Goal: Check status: Check status

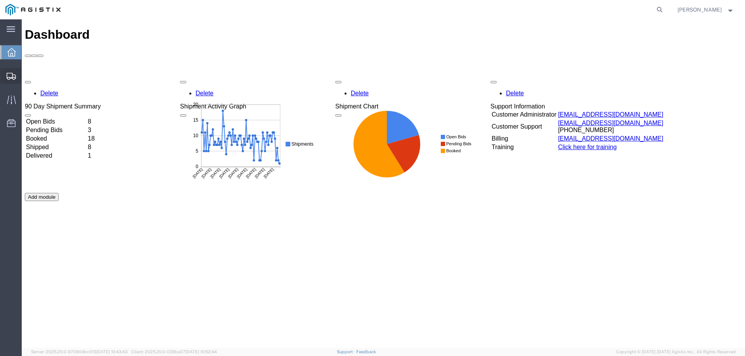
click at [17, 80] on div at bounding box center [11, 76] width 22 height 16
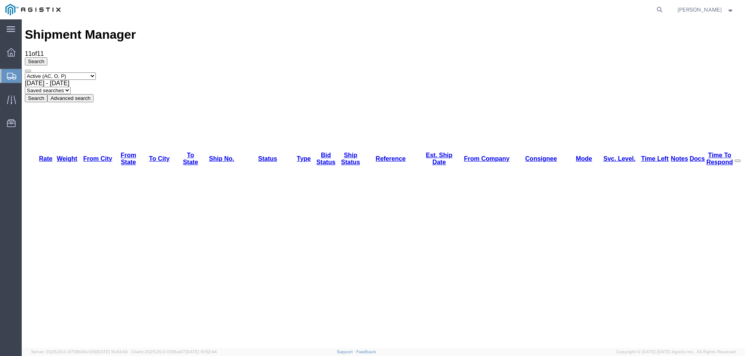
click at [7, 72] on div at bounding box center [11, 76] width 22 height 14
click at [12, 68] on ul "Dashboard Shipments Traffic Resources Address Book Saved Searches" at bounding box center [11, 92] width 22 height 95
click at [15, 75] on icon at bounding box center [11, 76] width 9 height 7
click at [18, 74] on div at bounding box center [11, 76] width 22 height 14
click at [403, 73] on div "Select status Active (AC, O, P) All Approved Awaiting Confirmation (AC) Booked …" at bounding box center [383, 88] width 717 height 30
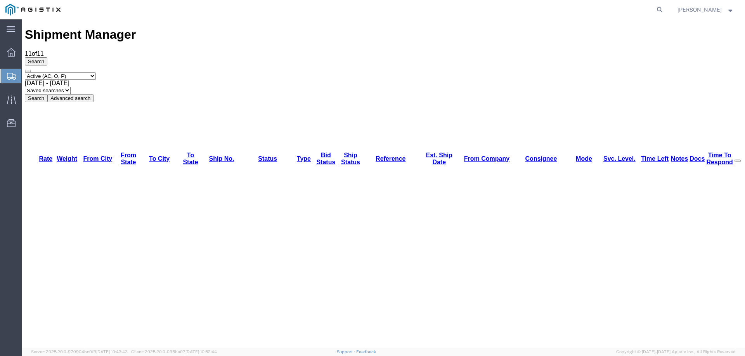
click at [7, 78] on icon at bounding box center [11, 76] width 9 height 7
click at [12, 78] on icon at bounding box center [11, 76] width 9 height 7
click at [7, 73] on icon at bounding box center [11, 76] width 9 height 7
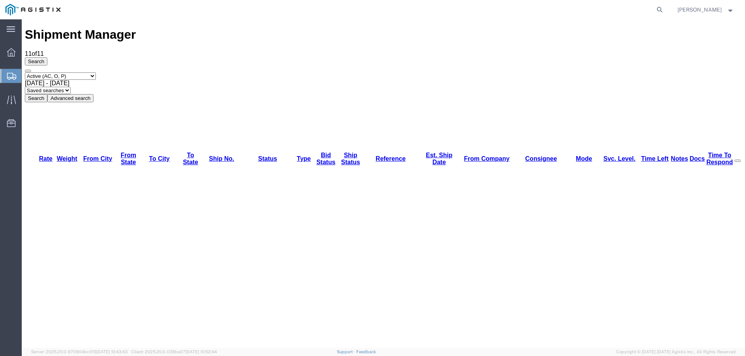
click at [8, 77] on icon at bounding box center [11, 76] width 9 height 7
click at [14, 76] on icon at bounding box center [11, 76] width 9 height 7
click at [11, 77] on icon at bounding box center [11, 76] width 9 height 7
click at [5, 73] on div at bounding box center [11, 76] width 22 height 14
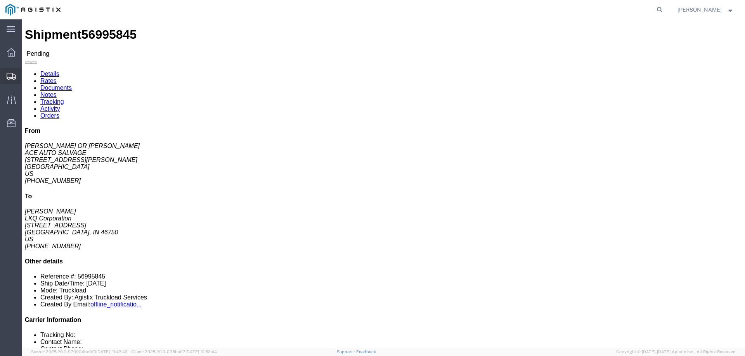
click at [10, 79] on icon at bounding box center [11, 76] width 9 height 7
